Goal: Task Accomplishment & Management: Manage account settings

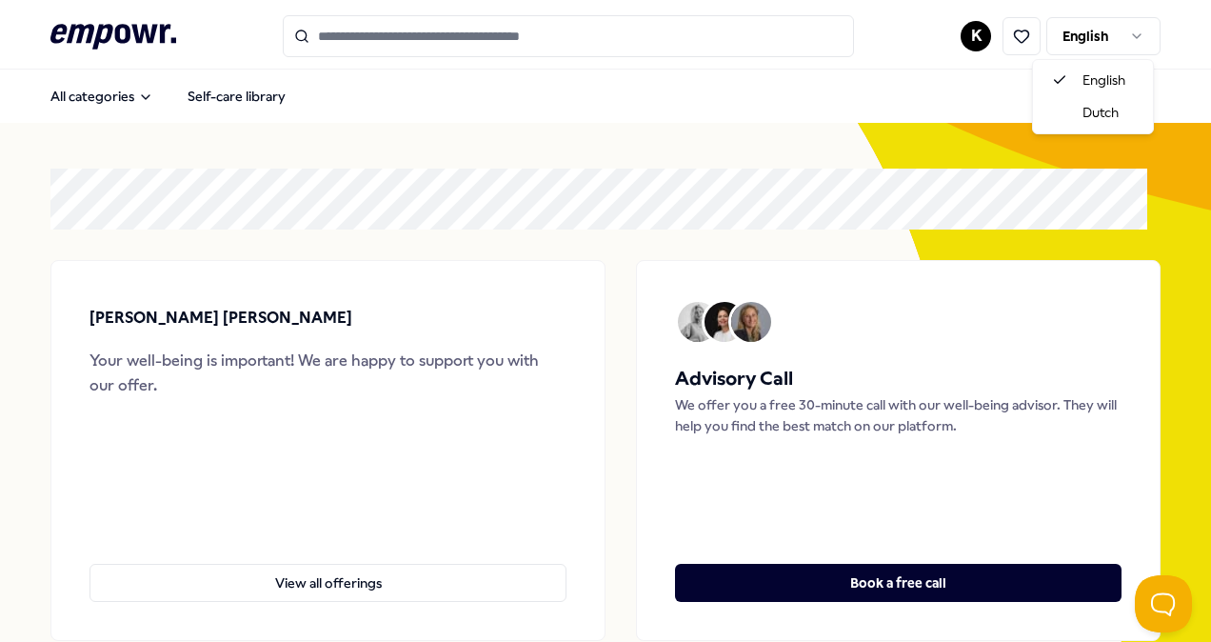
click at [1111, 42] on html ".empowr-logo_svg__cls-1{fill:#03032f} K English All categories Self-care librar…" at bounding box center [605, 321] width 1211 height 642
click at [955, 20] on html ".empowr-logo_svg__cls-1{fill:#03032f} K English All categories Self-care librar…" at bounding box center [605, 321] width 1211 height 642
click at [962, 29] on html ".empowr-logo_svg__cls-1{fill:#03032f} K English All categories Self-care librar…" at bounding box center [605, 321] width 1211 height 642
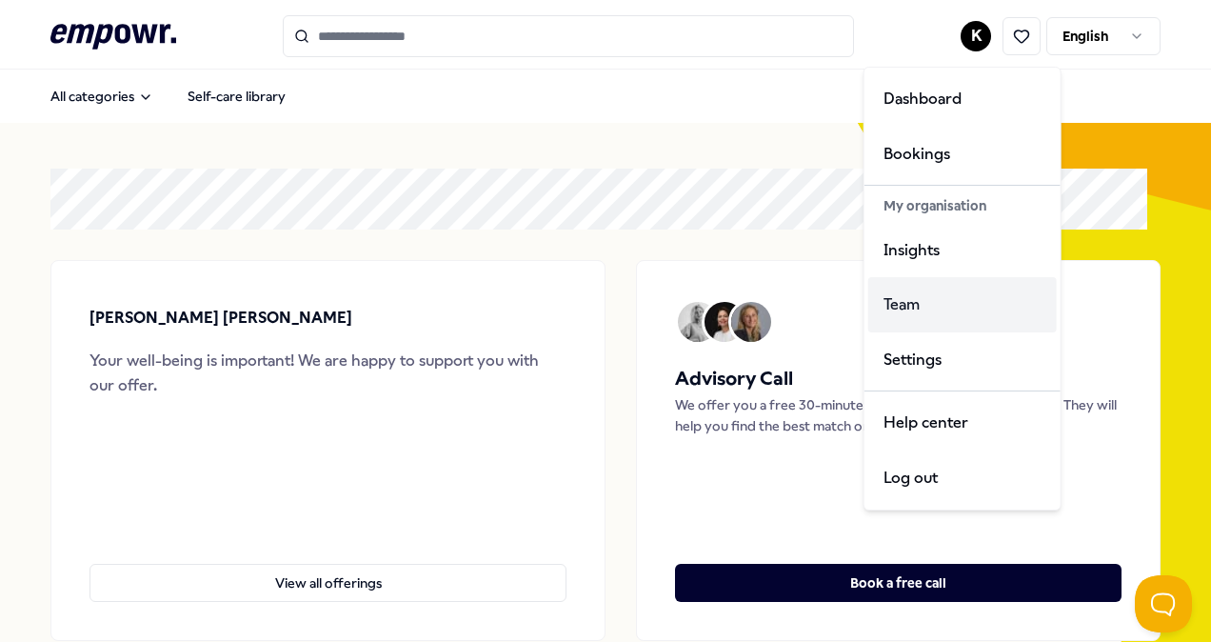
click at [884, 293] on div "Team" at bounding box center [962, 304] width 189 height 55
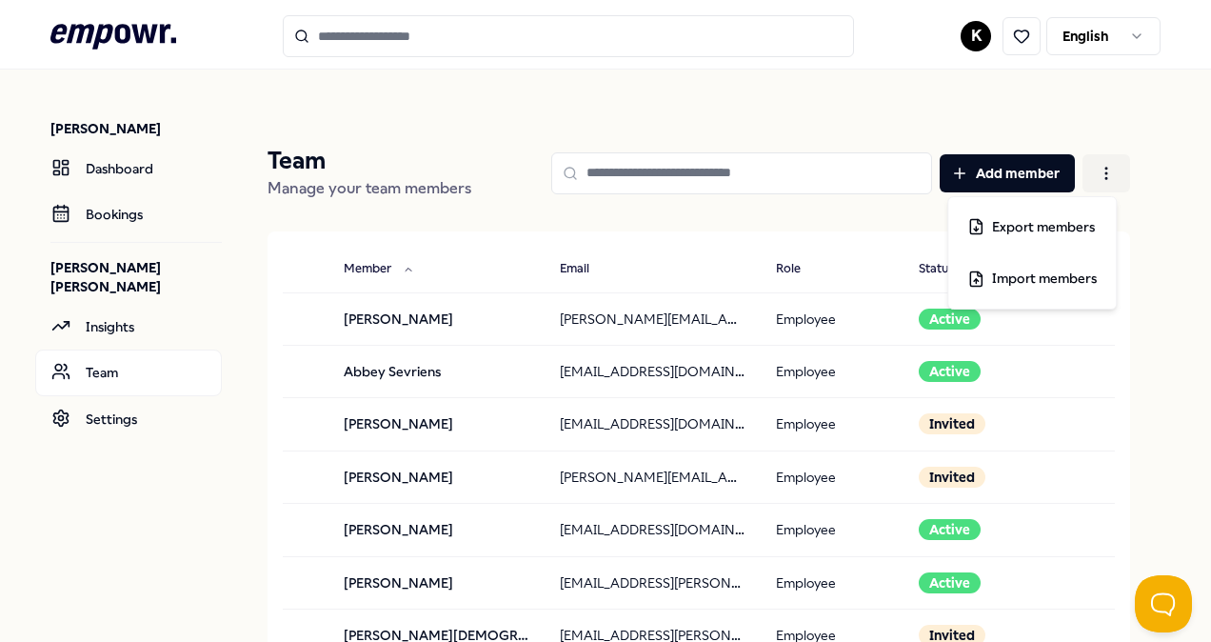
click at [1088, 164] on html ".empowr-logo_svg__cls-1{fill:#03032f} [PERSON_NAME] [PERSON_NAME] den Ouden Das…" at bounding box center [605, 321] width 1211 height 642
click at [1028, 221] on span "Export members" at bounding box center [1043, 226] width 103 height 21
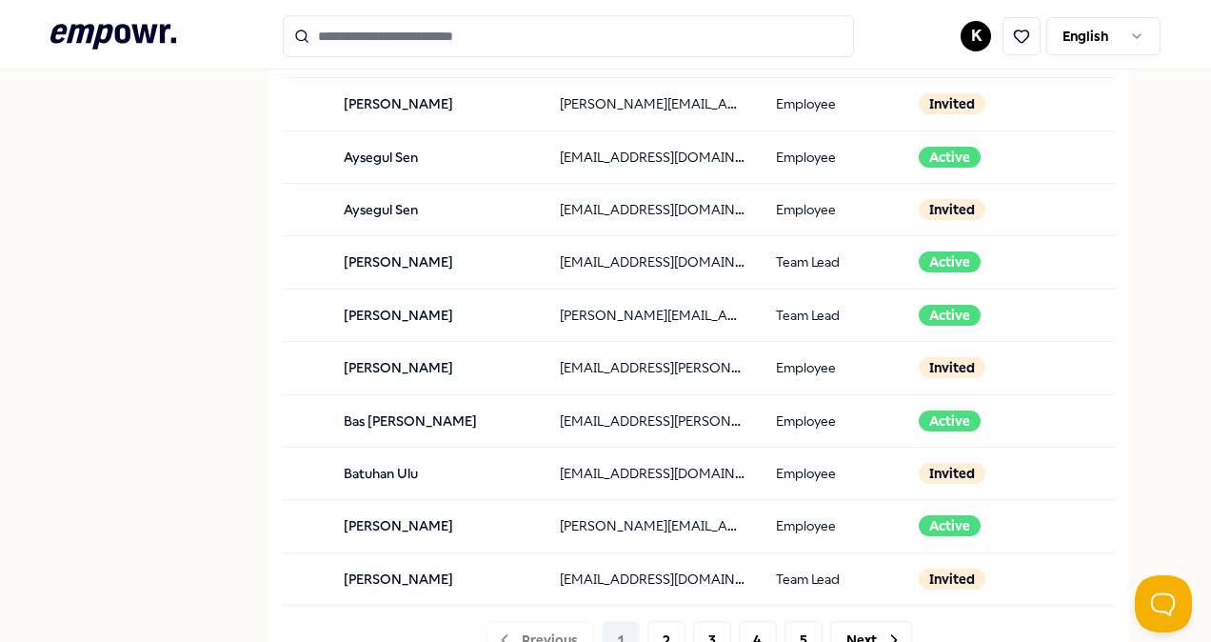
scroll to position [1798, 0]
click at [654, 626] on button "2" at bounding box center [666, 639] width 38 height 38
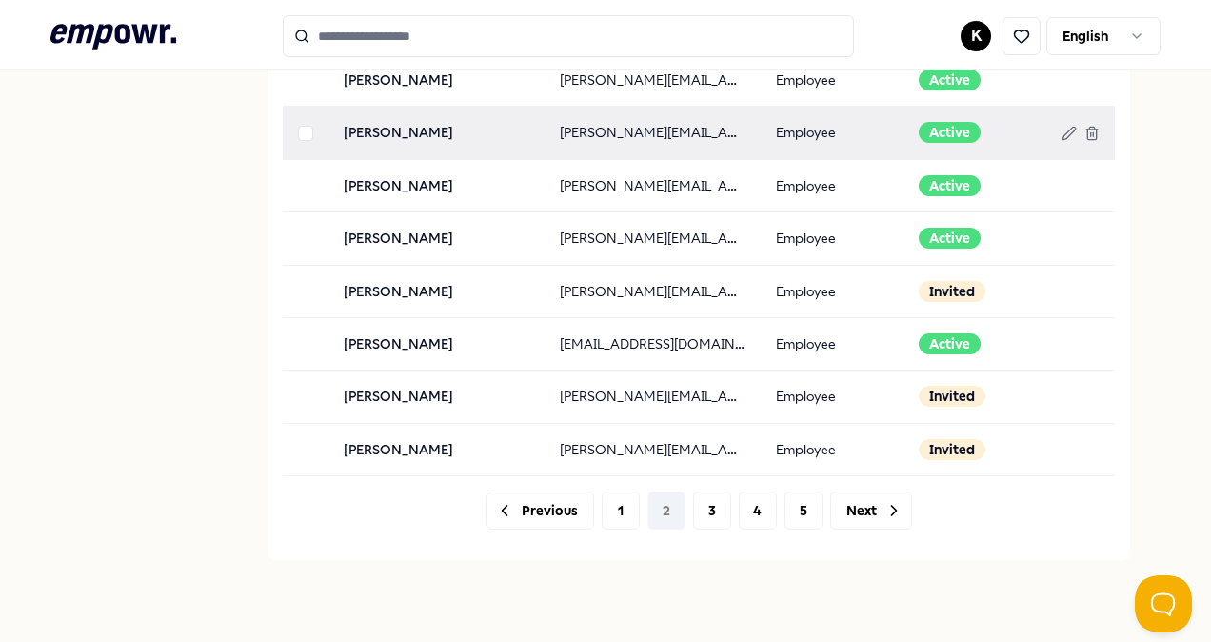
scroll to position [1927, 0]
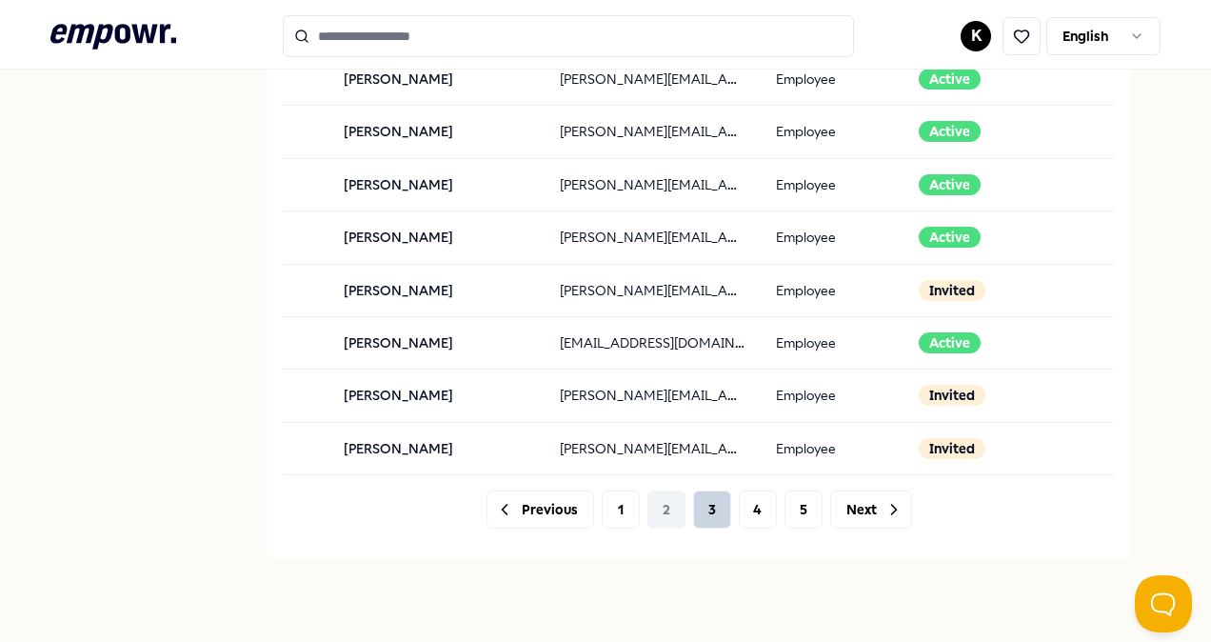
click at [706, 499] on button "3" at bounding box center [712, 509] width 38 height 38
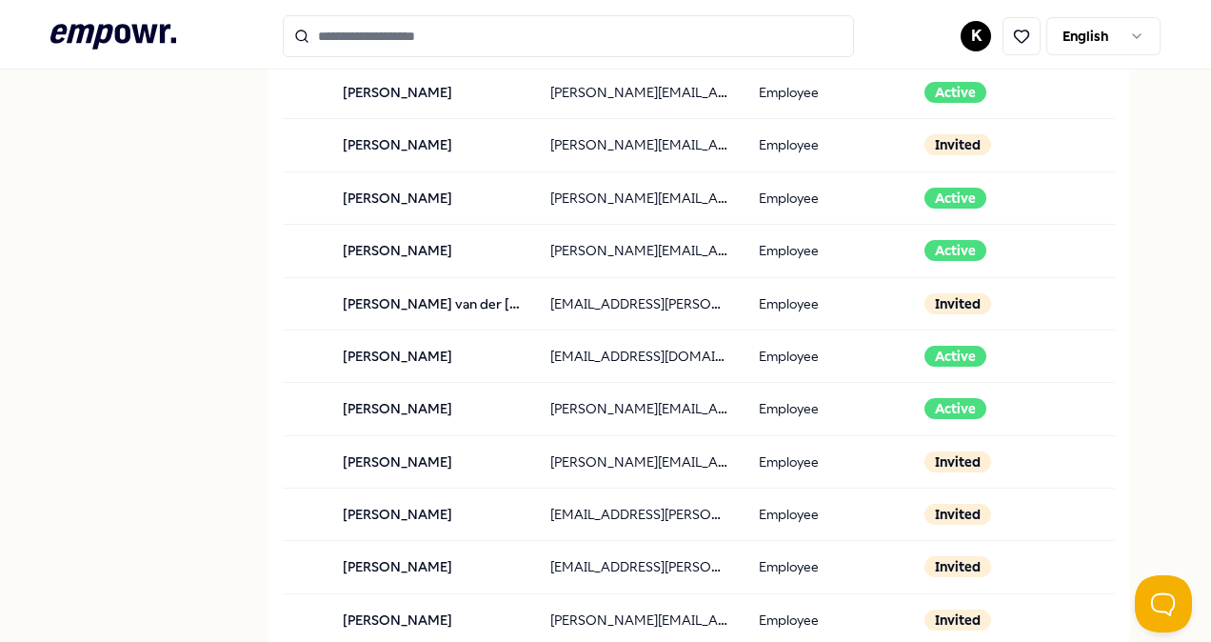
scroll to position [2085, 0]
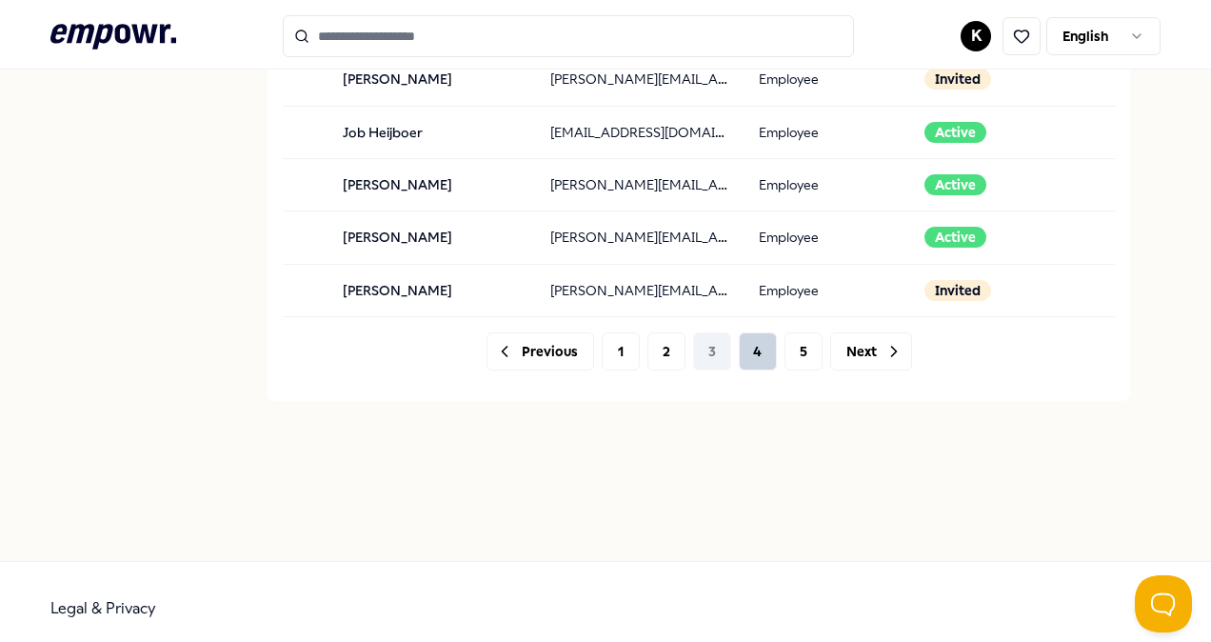
click at [749, 332] on button "4" at bounding box center [758, 351] width 38 height 38
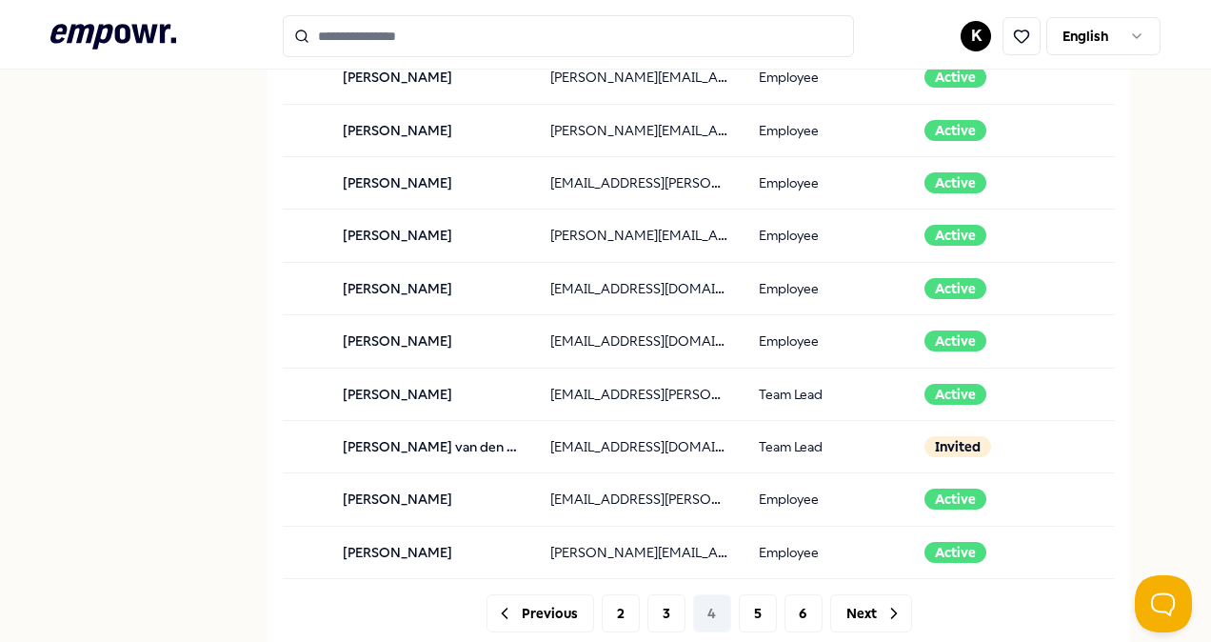
scroll to position [1825, 0]
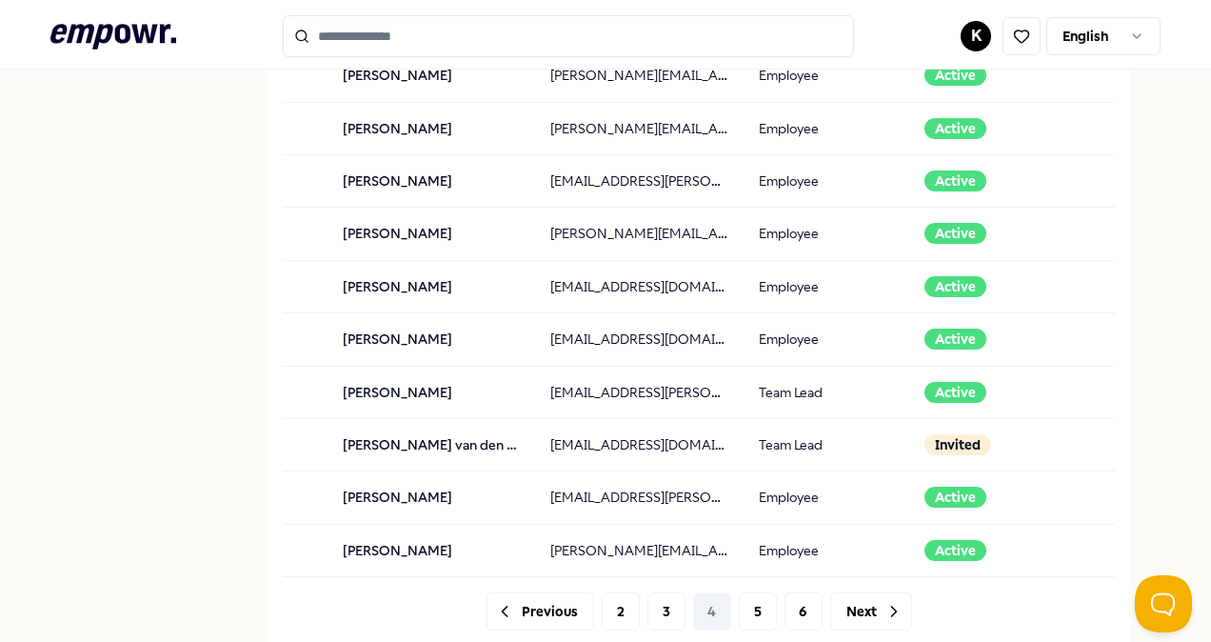
click at [755, 594] on div at bounding box center [699, 569] width 863 height 53
click at [746, 595] on div at bounding box center [699, 569] width 863 height 53
click at [739, 601] on button "5" at bounding box center [758, 611] width 38 height 38
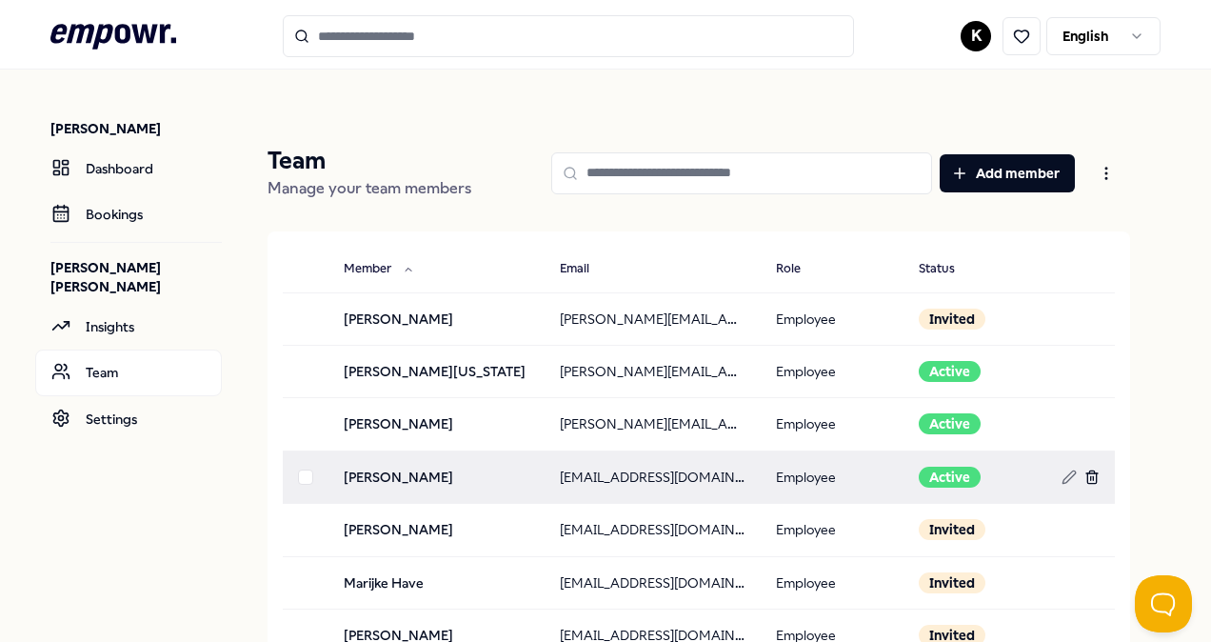
click at [1086, 473] on icon at bounding box center [1091, 473] width 11 height 0
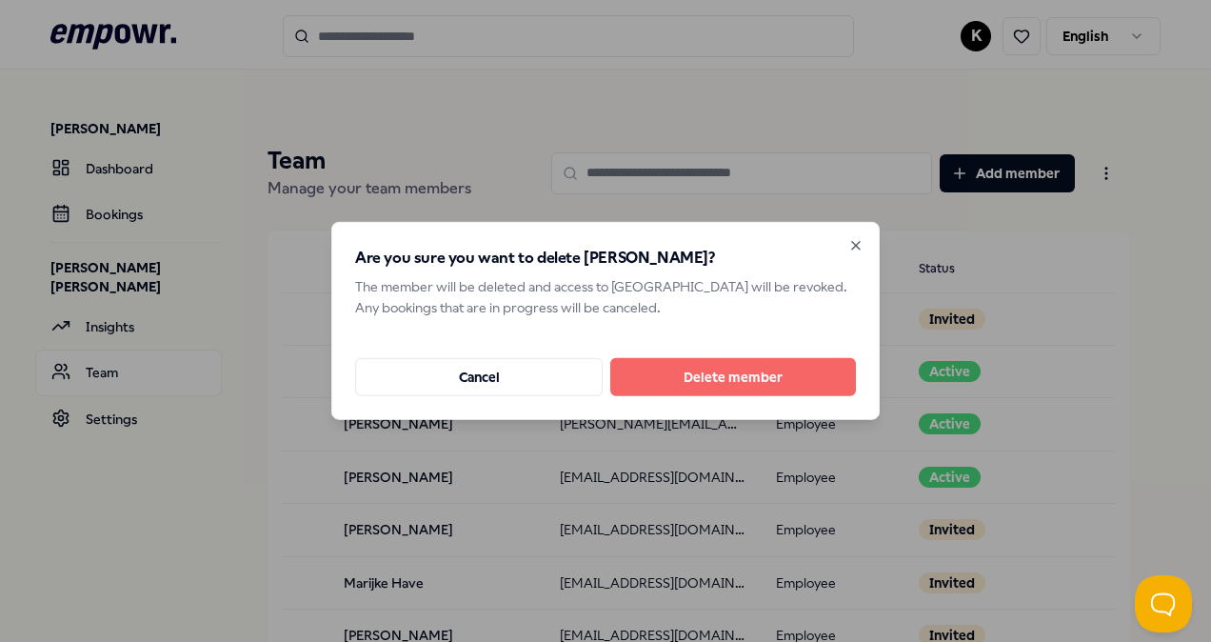
click at [729, 382] on button "Delete member" at bounding box center [733, 377] width 246 height 38
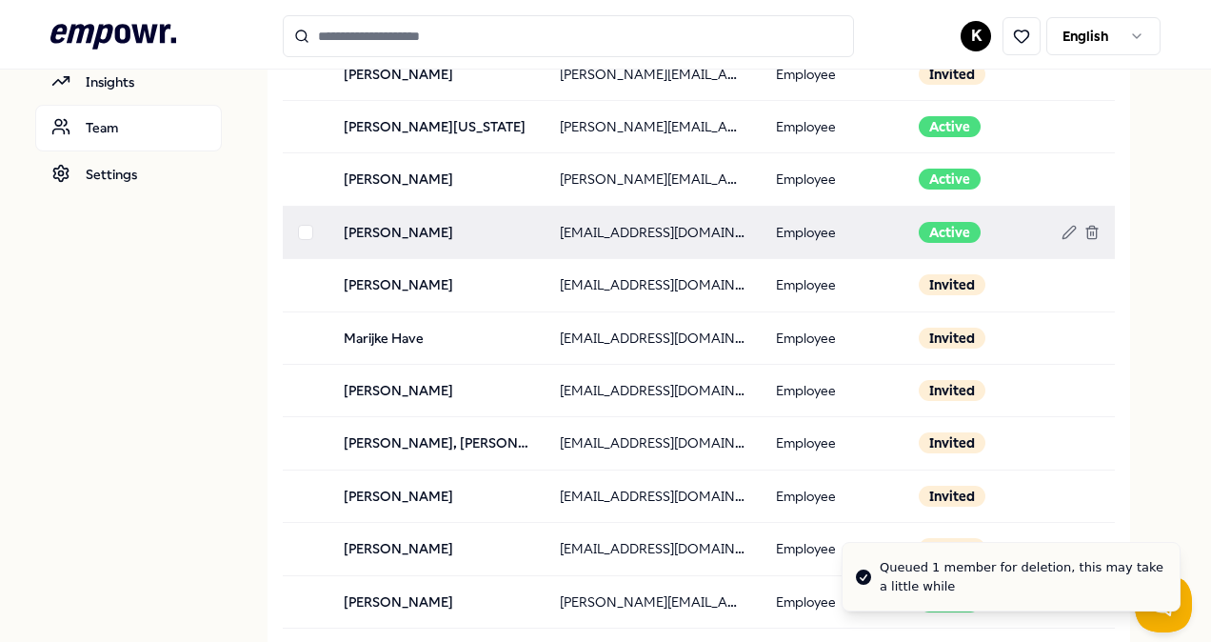
scroll to position [246, 0]
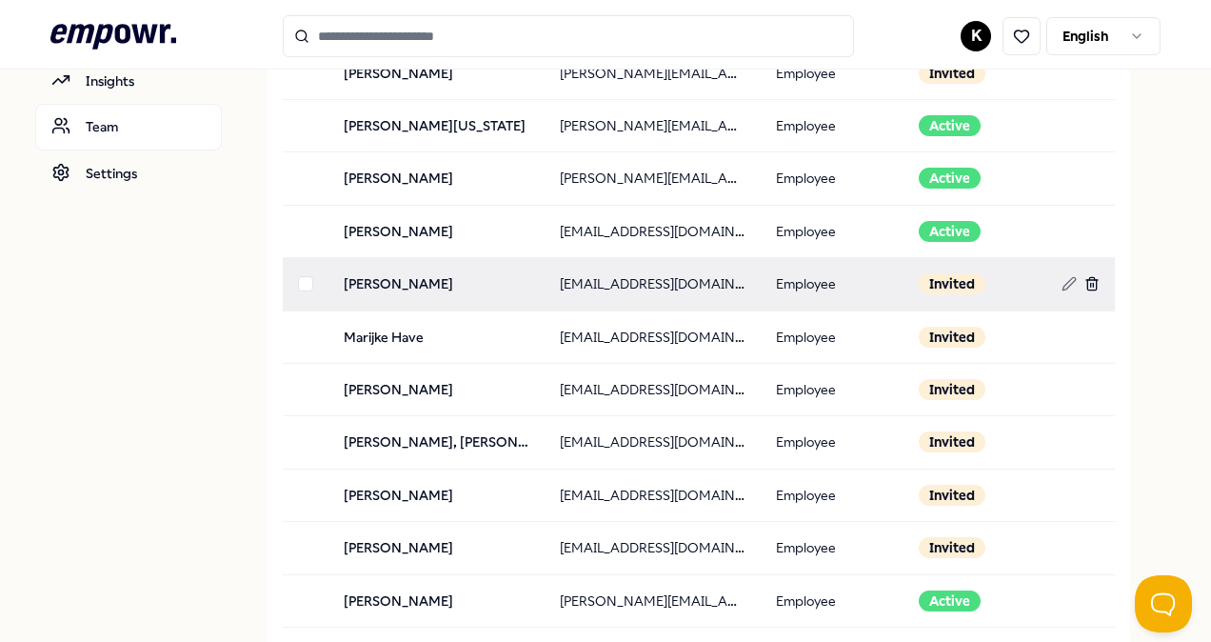
click at [1084, 278] on icon at bounding box center [1091, 283] width 15 height 15
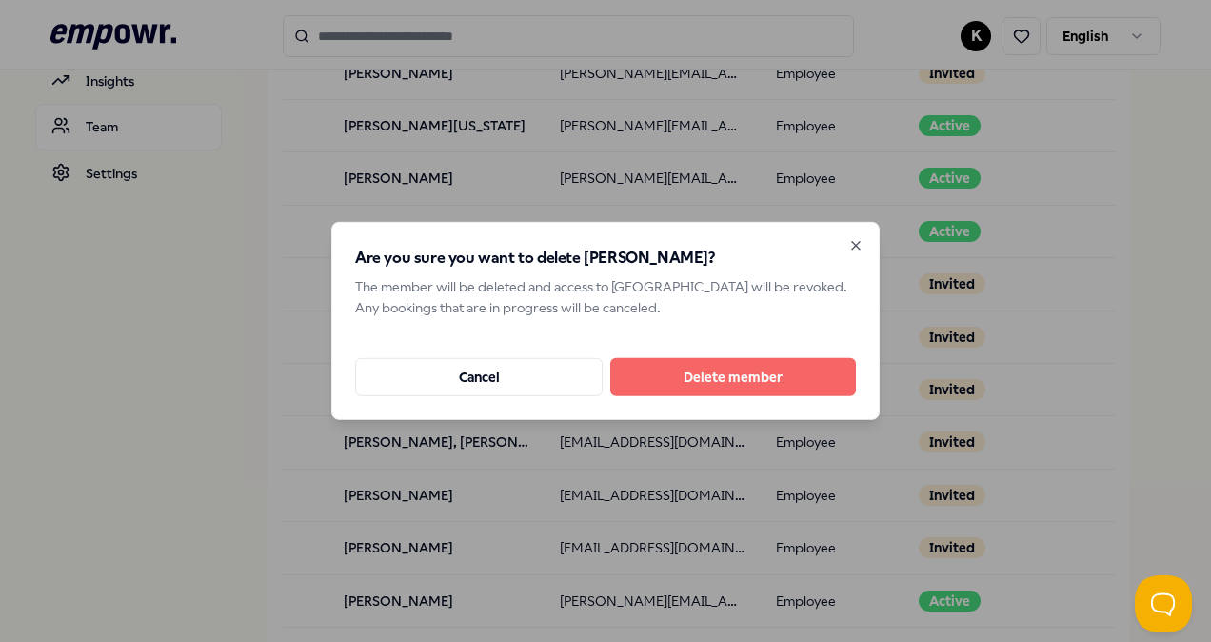
click at [737, 373] on button "Delete member" at bounding box center [733, 377] width 246 height 38
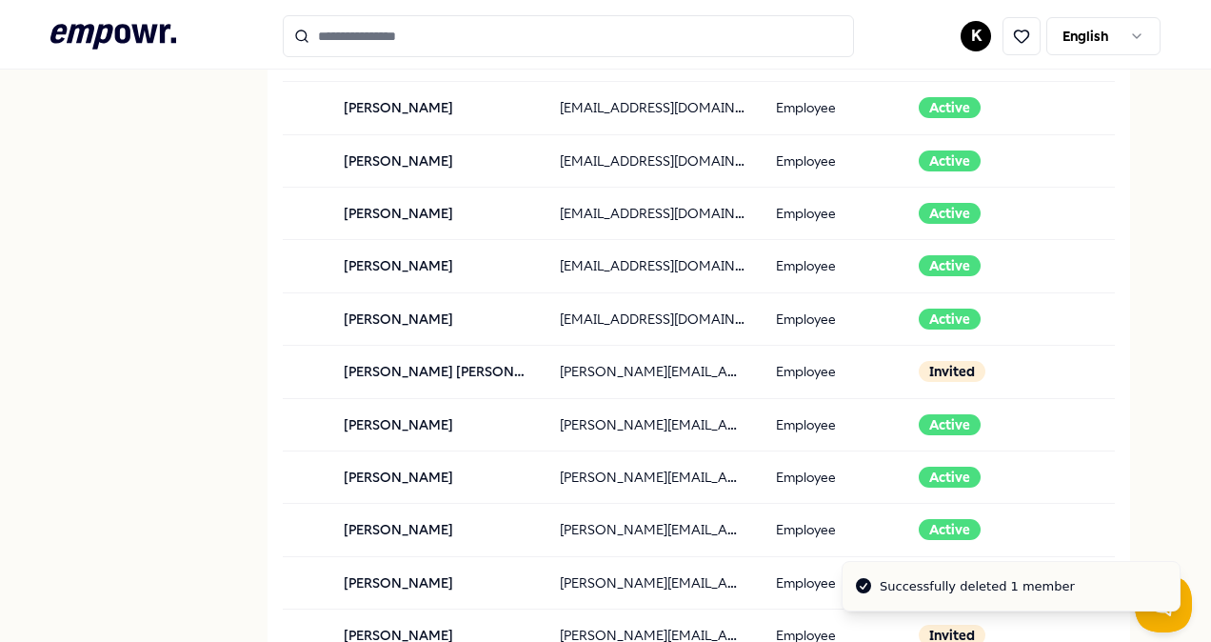
scroll to position [1375, 0]
